Goal: Information Seeking & Learning: Learn about a topic

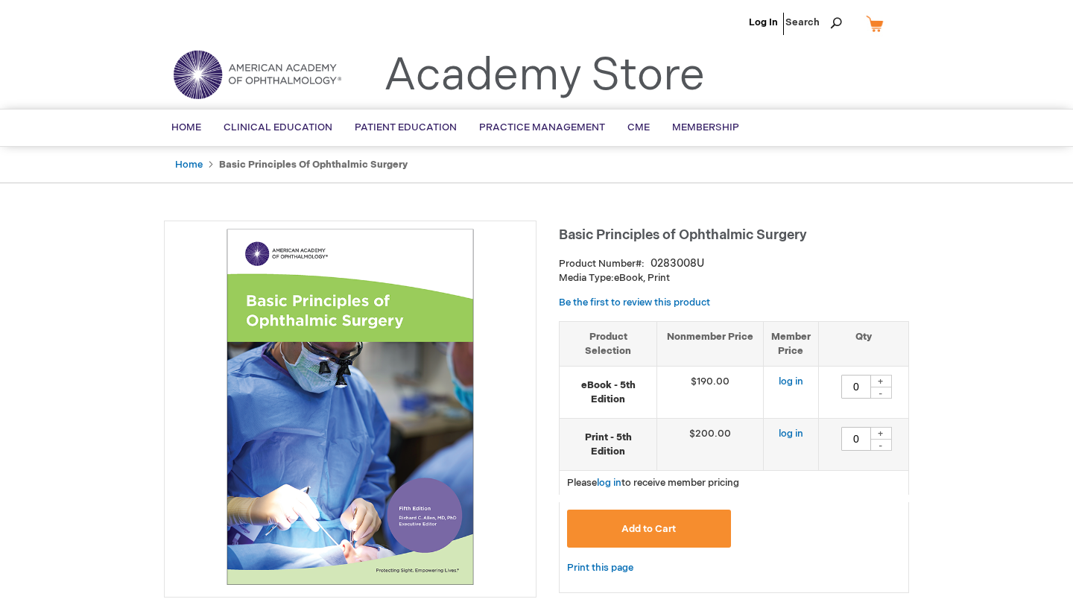
type input "0"
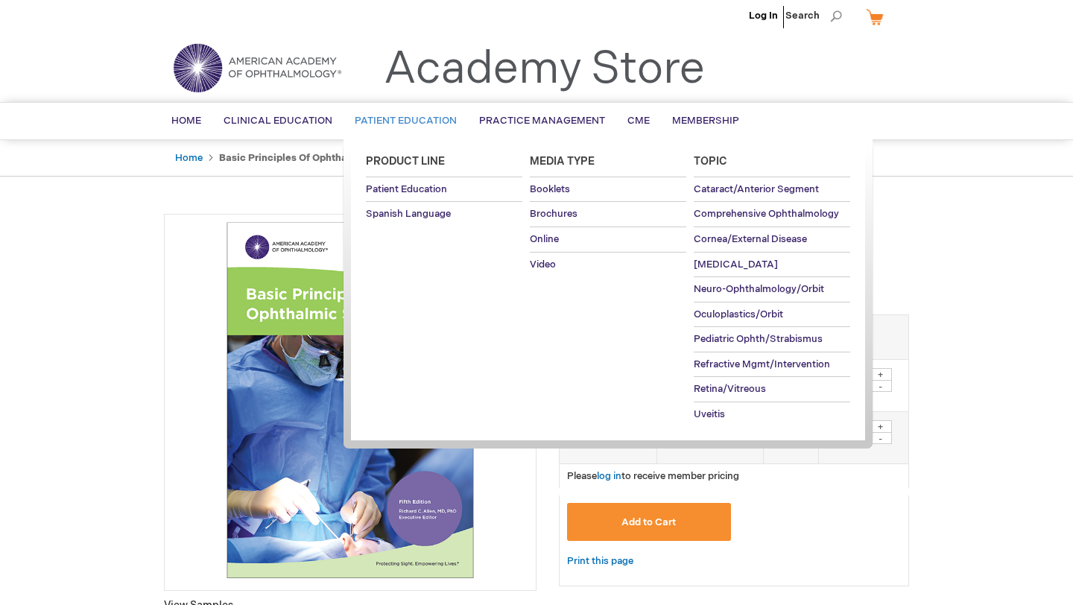
scroll to position [2, 0]
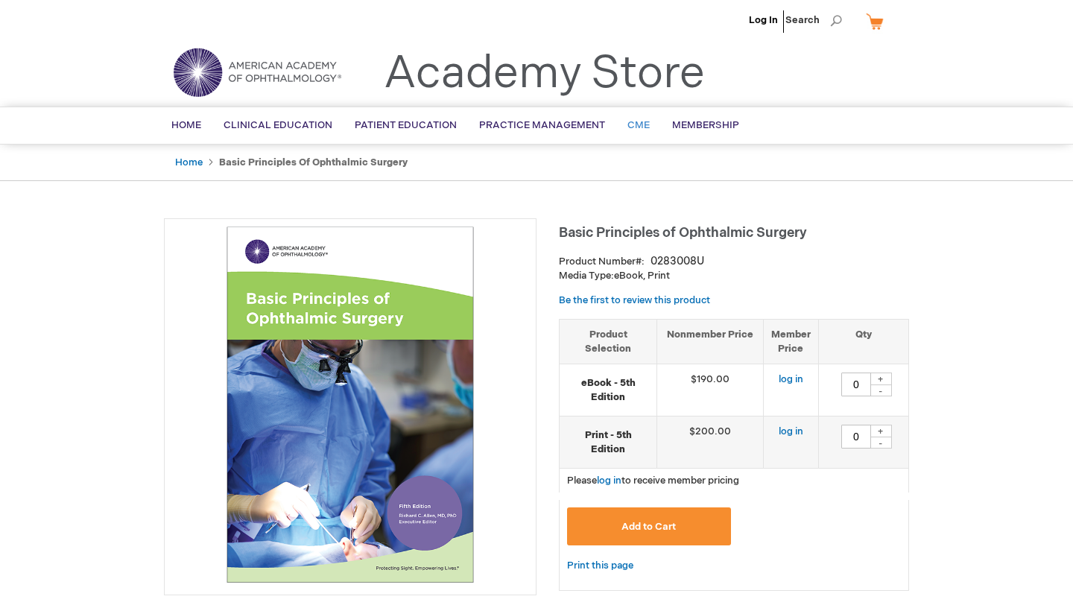
click at [632, 123] on span "CME" at bounding box center [638, 125] width 22 height 12
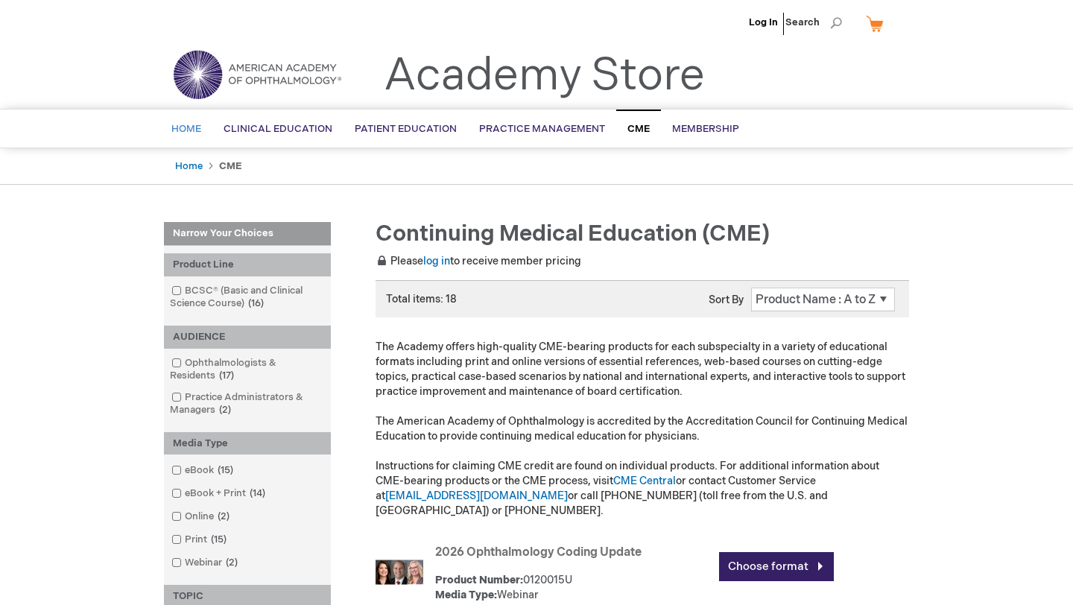
click at [186, 136] on link "Home" at bounding box center [186, 129] width 52 height 37
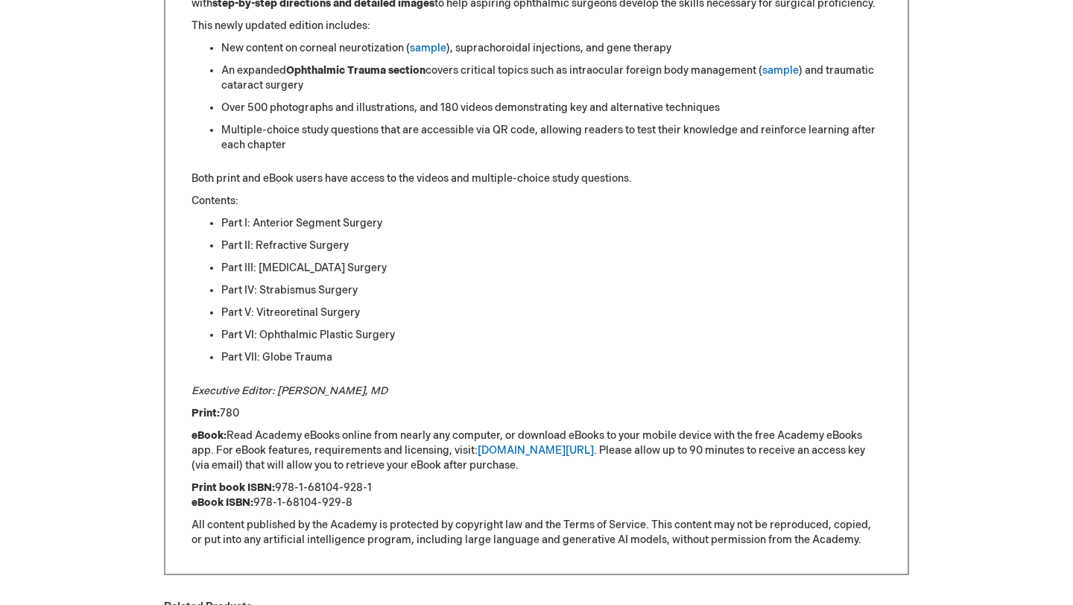
scroll to position [949, 0]
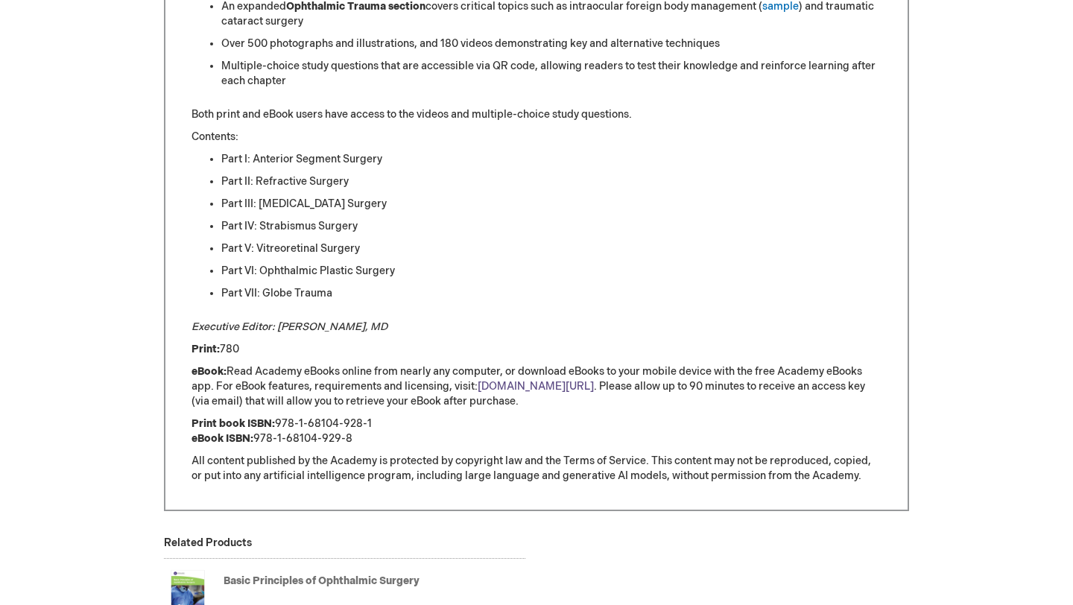
click at [521, 385] on link "[DOMAIN_NAME][URL]" at bounding box center [536, 386] width 116 height 13
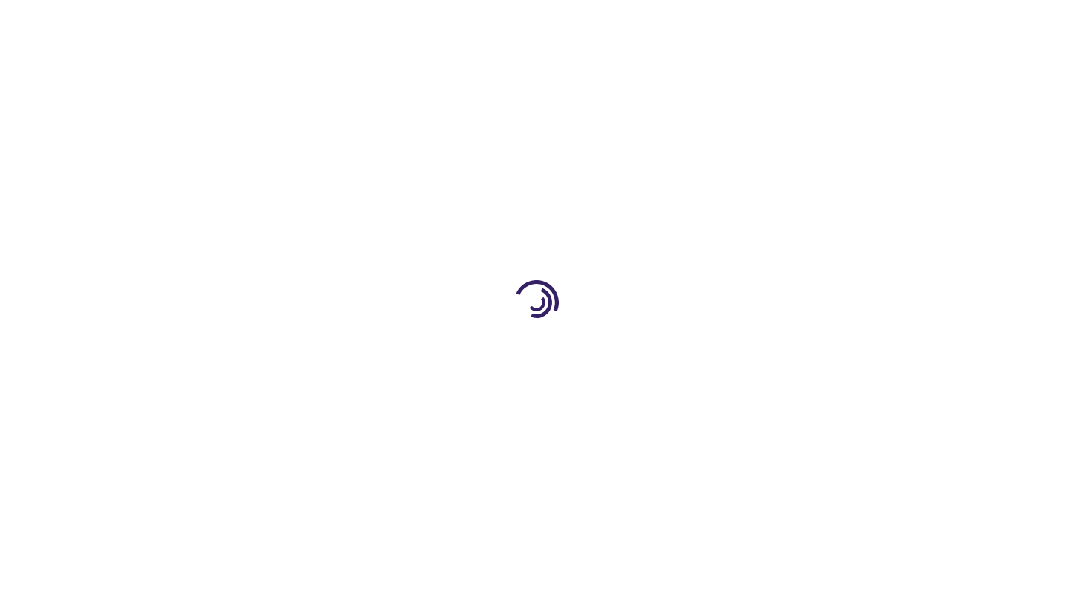
scroll to position [949, 0]
